Goal: Task Accomplishment & Management: Manage account settings

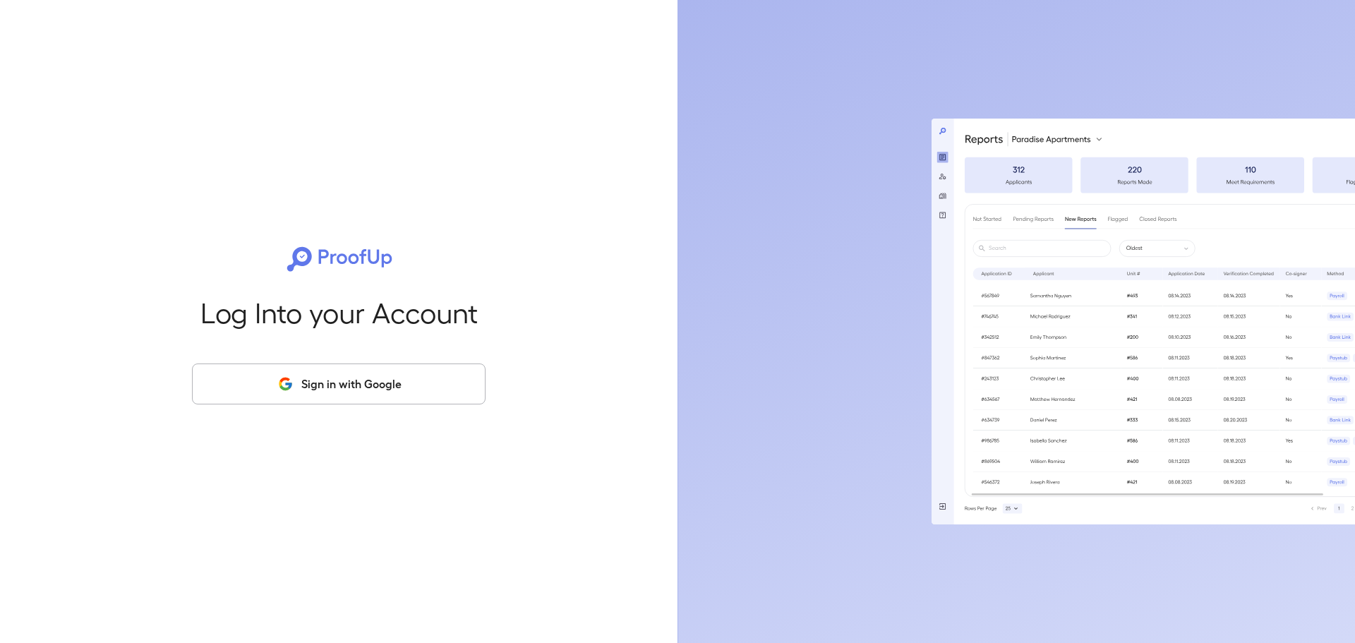
drag, startPoint x: 347, startPoint y: 361, endPoint x: 340, endPoint y: 371, distance: 12.7
click at [346, 362] on div "Log Into your Account Sign in with Google" at bounding box center [339, 321] width 632 height 643
click at [340, 371] on button "Sign in with Google" at bounding box center [339, 383] width 294 height 41
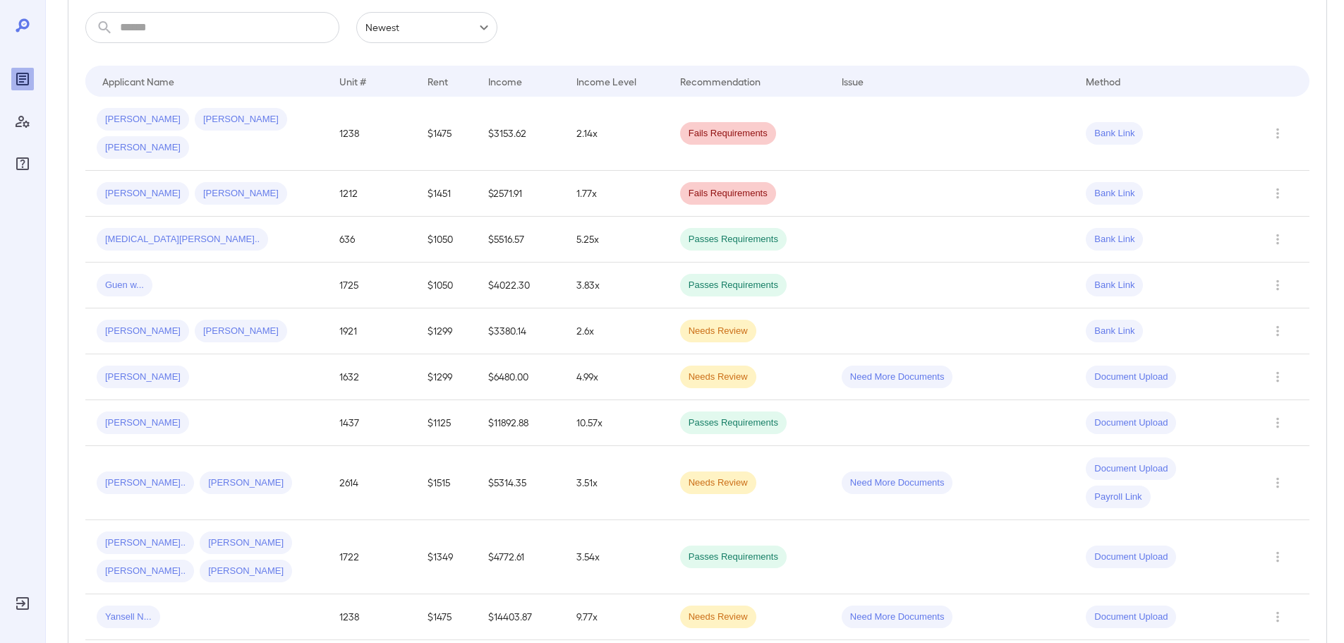
scroll to position [282, 0]
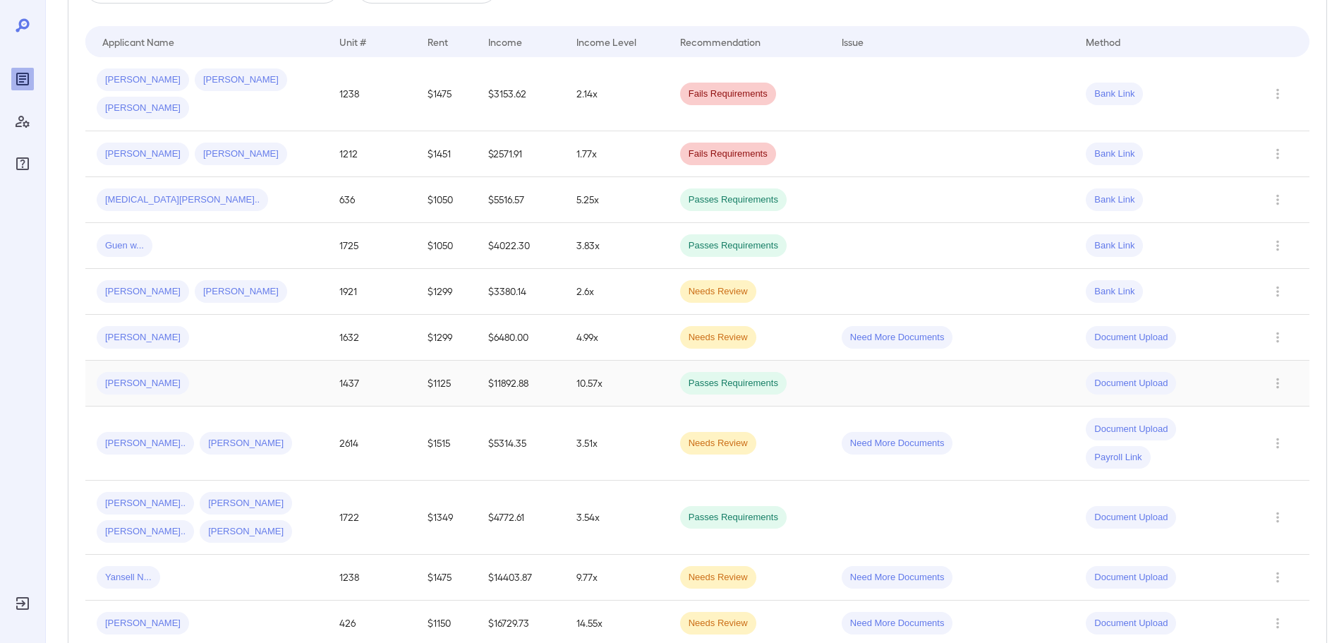
click at [456, 368] on td "$1125" at bounding box center [446, 384] width 61 height 46
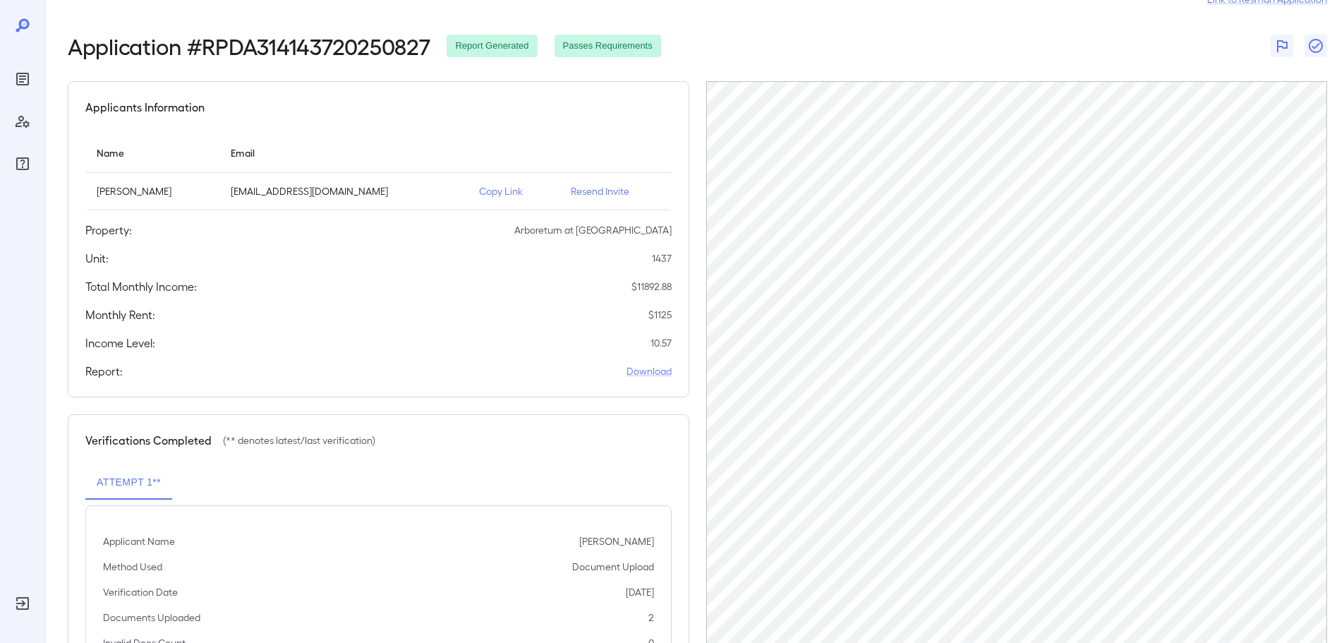
scroll to position [71, 0]
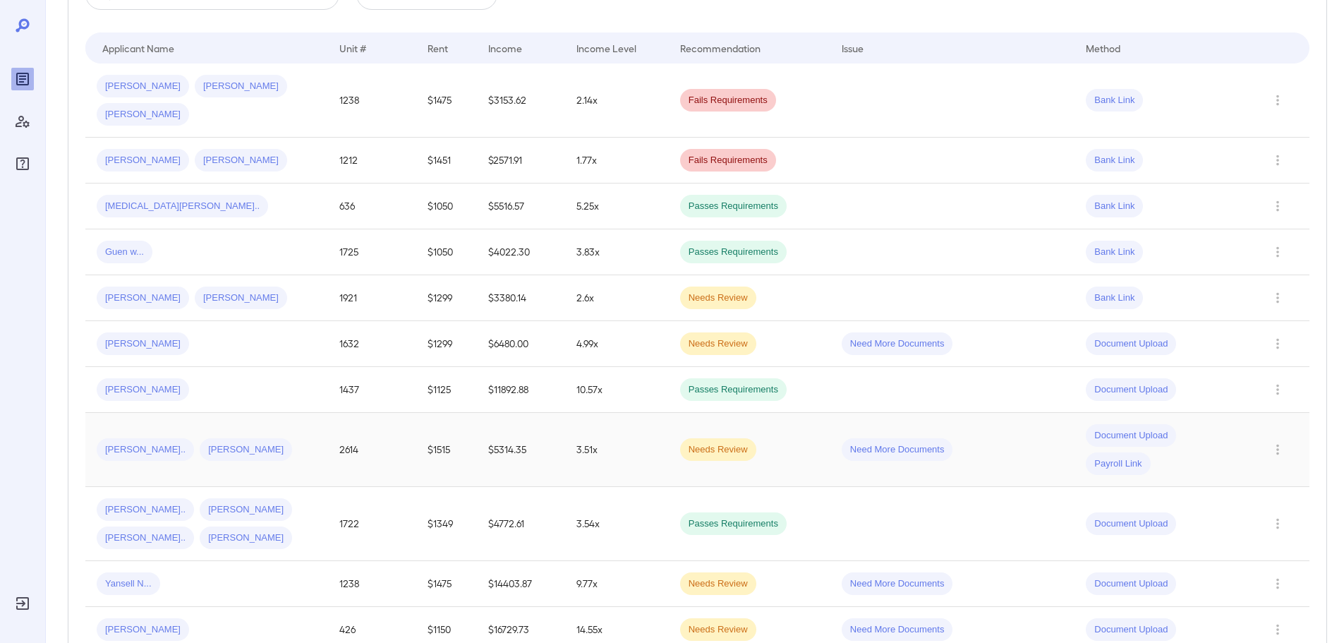
scroll to position [282, 0]
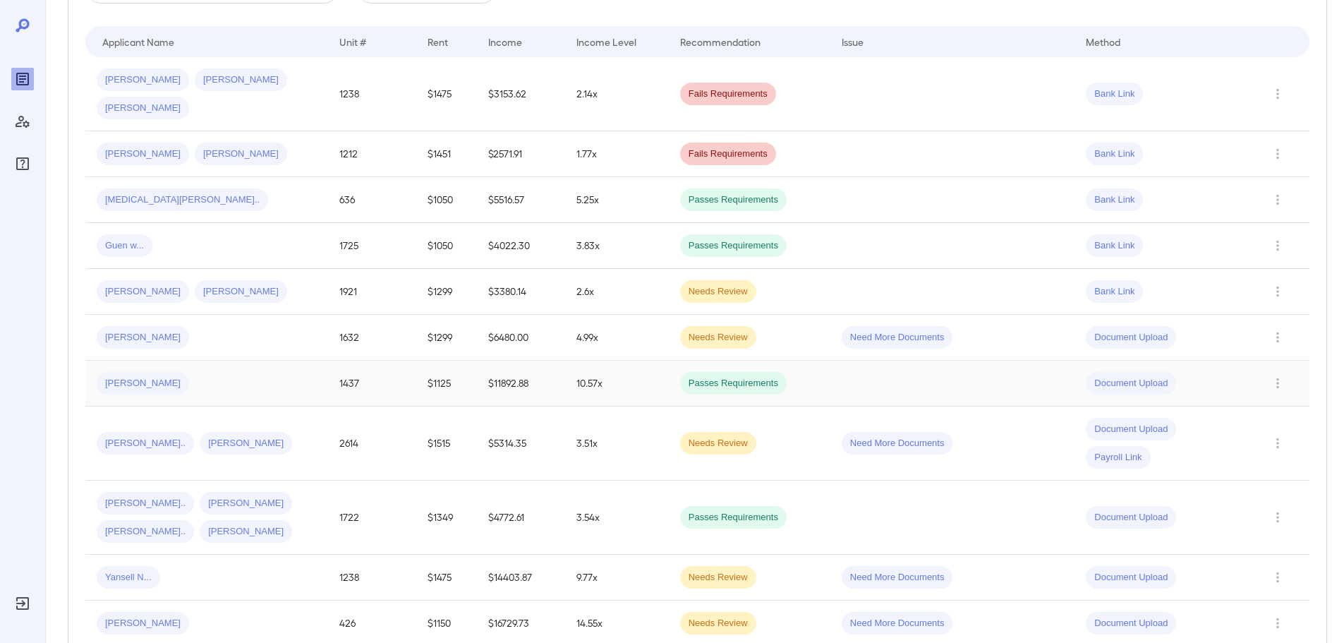
click at [454, 361] on td "$1125" at bounding box center [446, 384] width 61 height 46
